Goal: Task Accomplishment & Management: Manage account settings

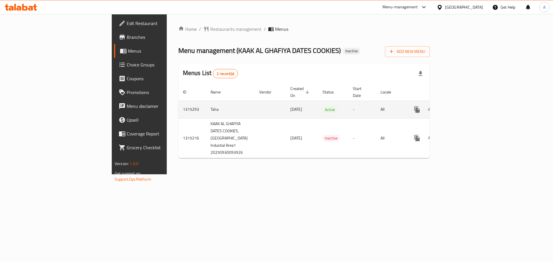
click at [462, 106] on icon "enhanced table" at bounding box center [458, 109] width 7 height 7
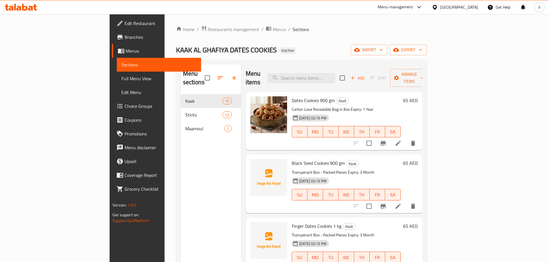
click at [427, 55] on div "Home / Restaurants management / Menus / Sections KAAK AL GHAFIYA DATES COOKIES …" at bounding box center [301, 179] width 251 height 306
click at [427, 54] on button "export" at bounding box center [408, 50] width 37 height 11
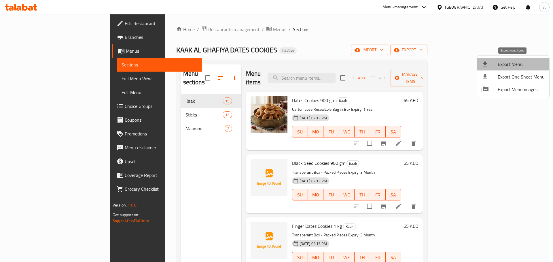
click at [505, 63] on span "Export Menu" at bounding box center [520, 64] width 47 height 7
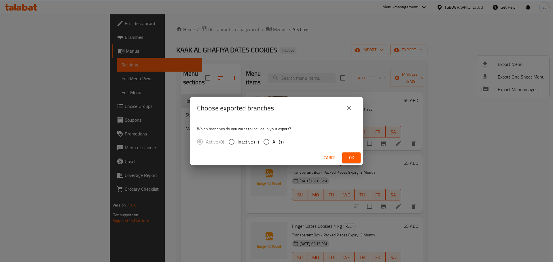
click at [272, 145] on input "All (1)" at bounding box center [266, 142] width 12 height 12
radio input "true"
click at [343, 153] on button "Ok" at bounding box center [351, 158] width 18 height 11
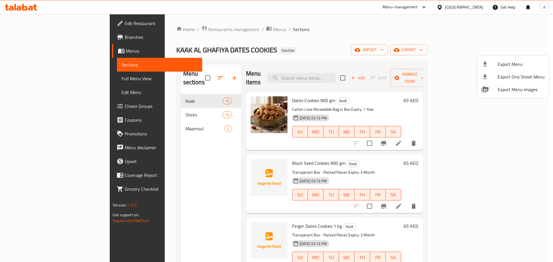
click at [450, 105] on div at bounding box center [276, 131] width 553 height 262
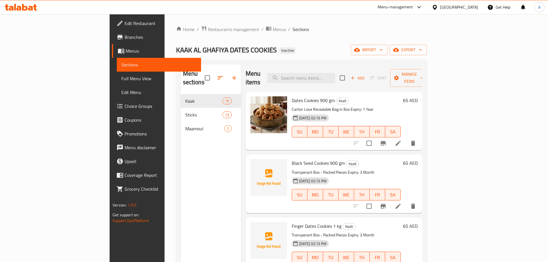
click at [418, 96] on h6 "65 AED" at bounding box center [410, 100] width 15 height 8
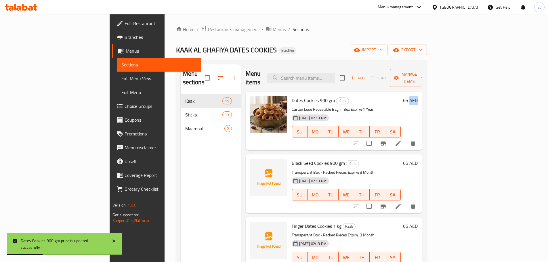
drag, startPoint x: 516, startPoint y: 92, endPoint x: 527, endPoint y: 91, distance: 10.1
click at [423, 92] on div "Dates Cookies 900 gm [PERSON_NAME] Lose Recealable Bag in Box Expiry: 1 Year [D…" at bounding box center [334, 121] width 177 height 58
copy h6 "AED"
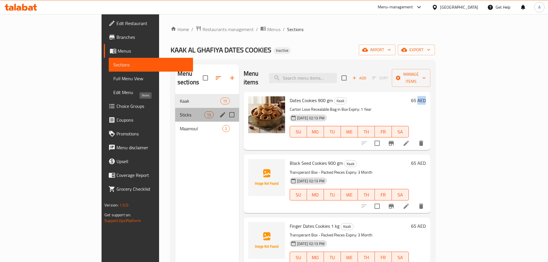
drag, startPoint x: 134, startPoint y: 105, endPoint x: 137, endPoint y: 113, distance: 8.3
click at [180, 111] on span "Sticks" at bounding box center [192, 114] width 24 height 7
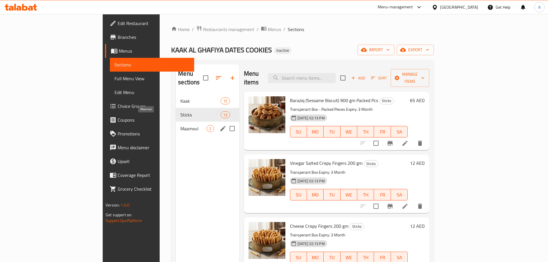
drag, startPoint x: 138, startPoint y: 118, endPoint x: 153, endPoint y: 96, distance: 27.5
click at [181, 125] on span "Maamoul" at bounding box center [194, 128] width 26 height 7
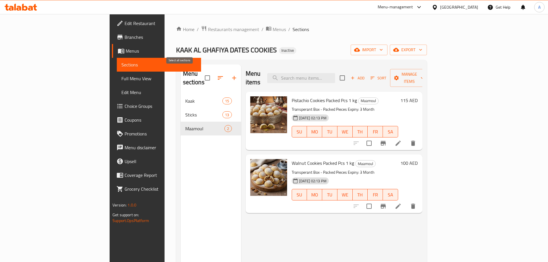
click at [202, 74] on input "checkbox" at bounding box center [208, 78] width 12 height 12
checkbox input "true"
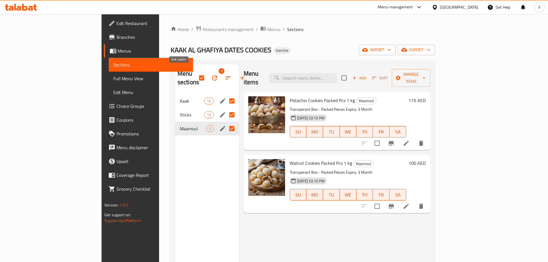
click at [211, 75] on icon "button" at bounding box center [214, 78] width 7 height 7
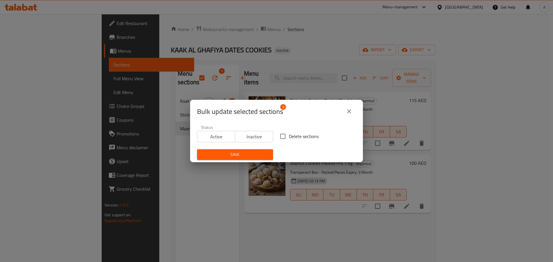
click at [304, 142] on label "Delete sections" at bounding box center [298, 136] width 42 height 12
click at [289, 142] on input "Delete sections" at bounding box center [283, 136] width 12 height 12
checkbox input "true"
click at [276, 150] on div "Status Active Inactive Delete sections Save" at bounding box center [276, 143] width 166 height 42
click at [270, 152] on button "Save" at bounding box center [235, 154] width 76 height 11
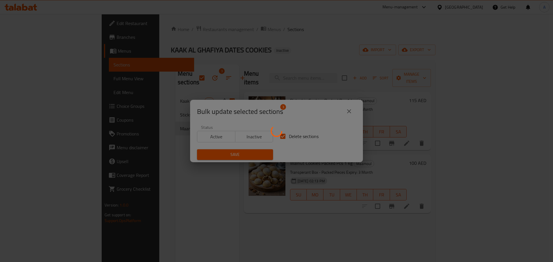
checkbox input "false"
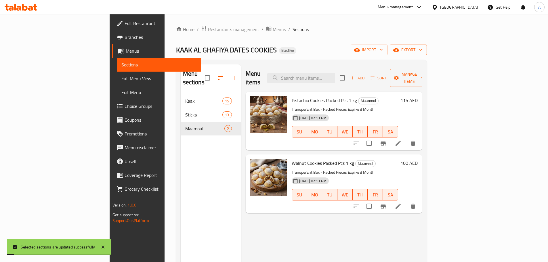
click at [423, 52] on span "export" at bounding box center [409, 49] width 28 height 7
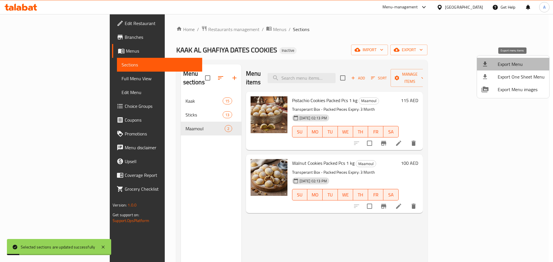
click at [517, 63] on span "Export Menu" at bounding box center [520, 64] width 47 height 7
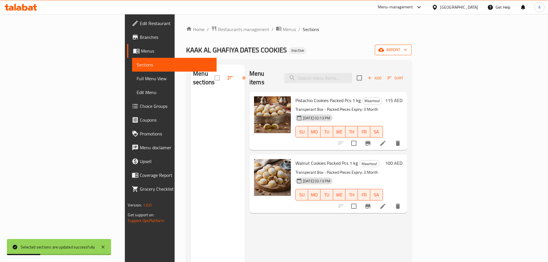
click at [407, 48] on span "import" at bounding box center [394, 49] width 28 height 7
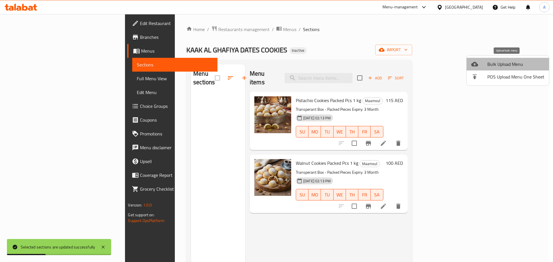
click at [510, 61] on span "Bulk Upload Menu" at bounding box center [515, 64] width 57 height 7
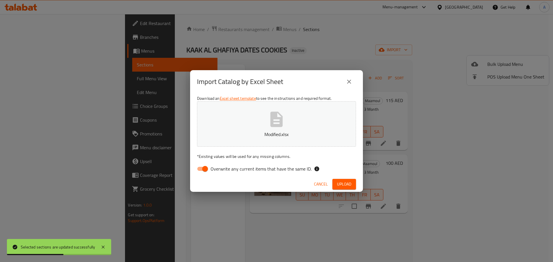
drag, startPoint x: 303, startPoint y: 166, endPoint x: 306, endPoint y: 168, distance: 3.4
click at [303, 166] on span "Overwrite any current items that have the same ID." at bounding box center [260, 169] width 101 height 7
click at [221, 166] on input "Overwrite any current items that have the same ID." at bounding box center [205, 169] width 33 height 11
checkbox input "false"
click at [341, 184] on span "Upload" at bounding box center [344, 184] width 14 height 7
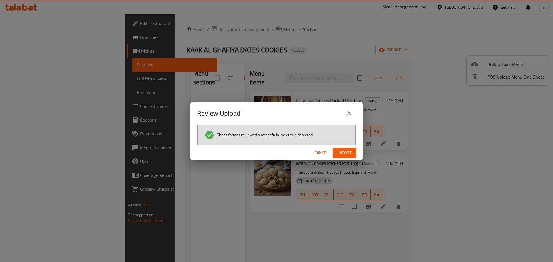
click at [341, 158] on button "Import" at bounding box center [344, 153] width 23 height 11
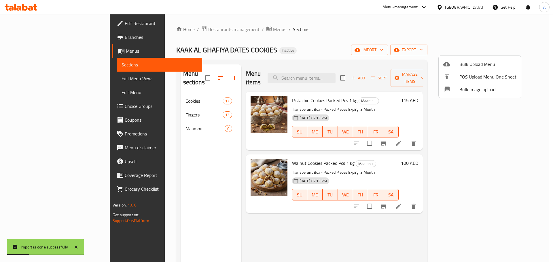
click at [313, 56] on div at bounding box center [276, 131] width 553 height 262
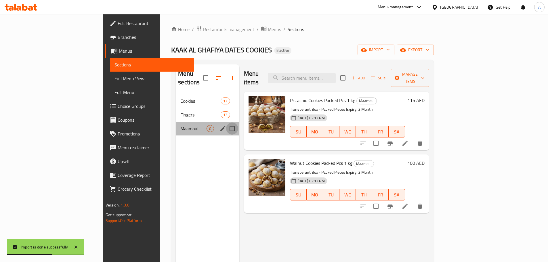
click at [226, 123] on input "Menu sections" at bounding box center [232, 129] width 12 height 12
checkbox input "true"
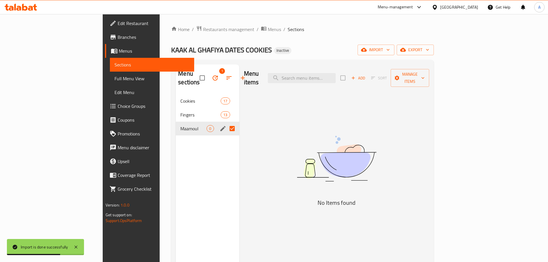
click at [221, 126] on icon "edit" at bounding box center [223, 128] width 5 height 5
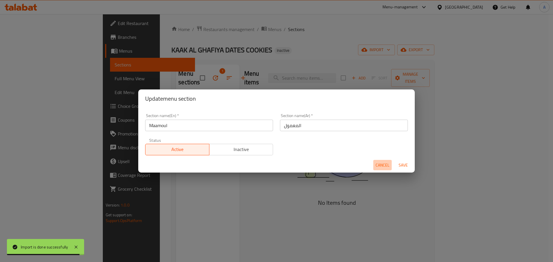
drag, startPoint x: 376, startPoint y: 170, endPoint x: 379, endPoint y: 166, distance: 4.5
click at [378, 169] on button "Cancel" at bounding box center [382, 165] width 18 height 11
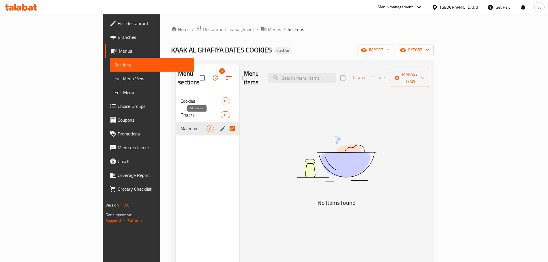
click at [197, 131] on div "Menu sections 1 Cookies 17 Fingers 13 Maamoul 0" at bounding box center [207, 195] width 63 height 262
click at [212, 75] on icon "button" at bounding box center [215, 78] width 7 height 7
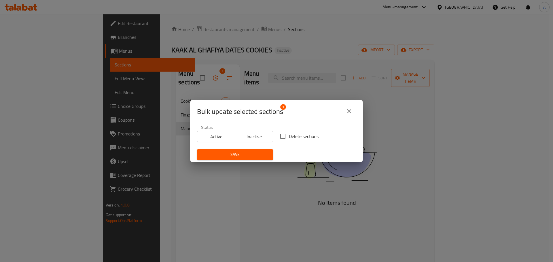
click at [299, 133] on span "Delete sections" at bounding box center [304, 136] width 30 height 7
click at [289, 132] on input "Delete sections" at bounding box center [283, 136] width 12 height 12
checkbox input "true"
click at [262, 152] on span "Save" at bounding box center [235, 154] width 67 height 7
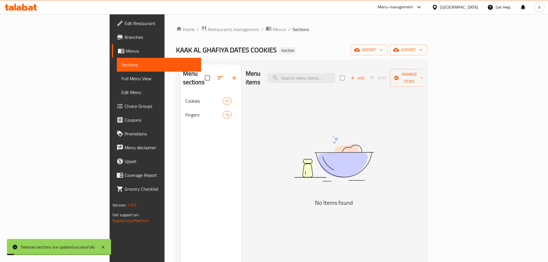
click at [117, 83] on link "Full Menu View" at bounding box center [159, 79] width 84 height 14
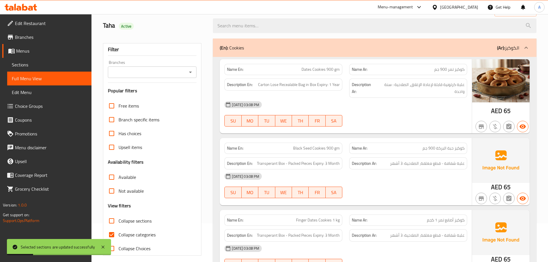
scroll to position [86, 0]
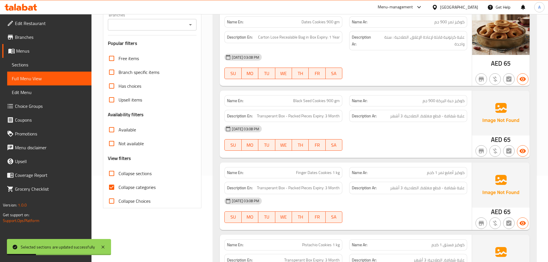
click at [117, 189] on input "Collapse categories" at bounding box center [112, 188] width 14 height 14
checkbox input "false"
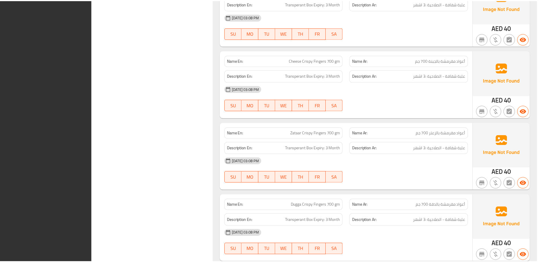
scroll to position [2067, 0]
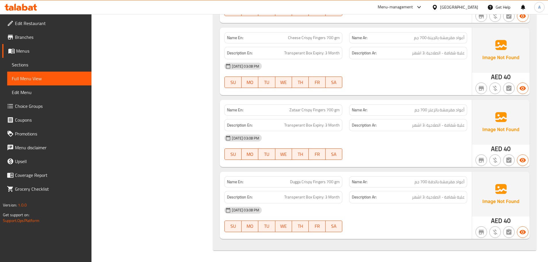
click at [73, 69] on link "Sections" at bounding box center [49, 65] width 84 height 14
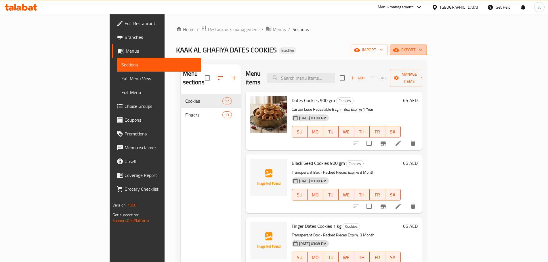
click at [423, 51] on span "export" at bounding box center [409, 49] width 28 height 7
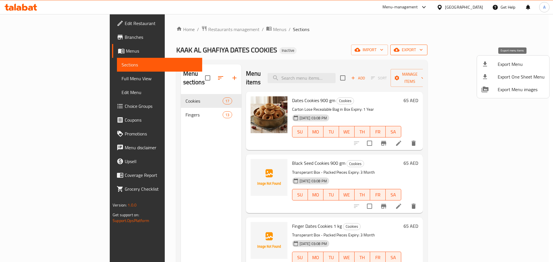
click at [509, 61] on span "Export Menu" at bounding box center [520, 64] width 47 height 7
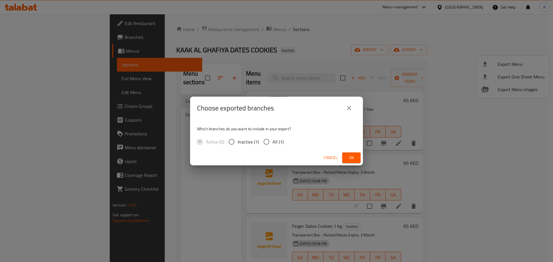
click at [277, 139] on span "All (1)" at bounding box center [277, 141] width 11 height 7
click at [272, 139] on input "All (1)" at bounding box center [266, 142] width 12 height 12
radio input "true"
click at [358, 161] on button "Ok" at bounding box center [351, 158] width 18 height 11
